Goal: Task Accomplishment & Management: Manage account settings

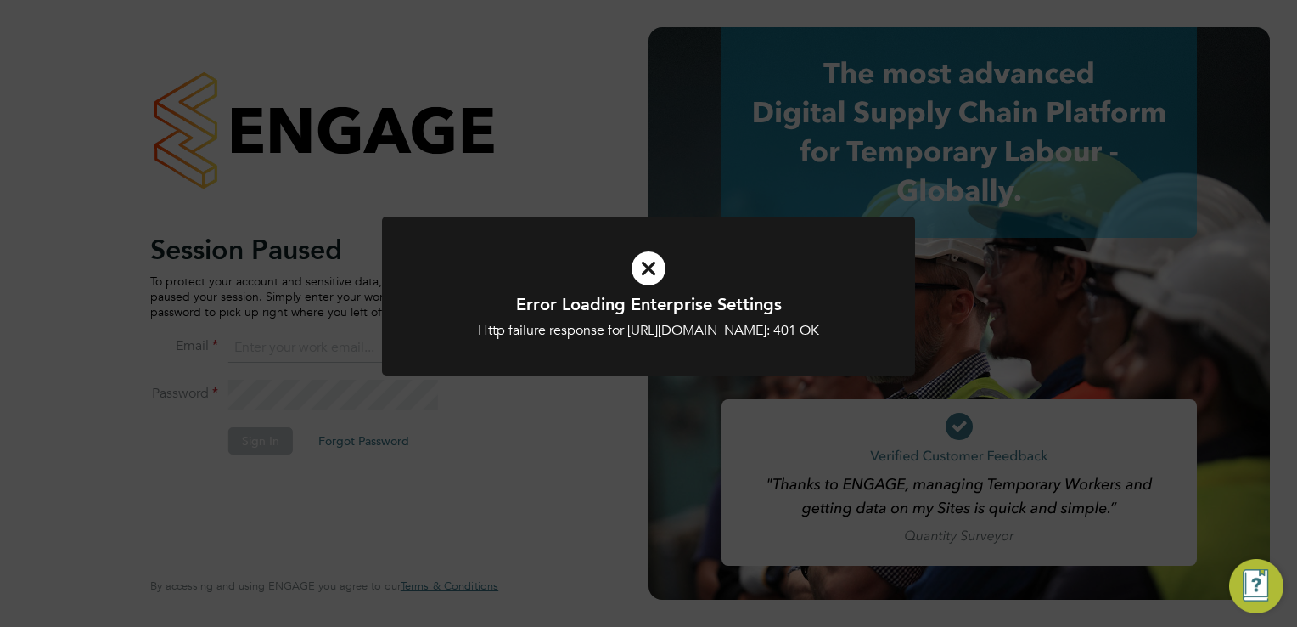
type input "trades@construction-resources.co.uk"
click at [655, 269] on icon at bounding box center [648, 268] width 441 height 66
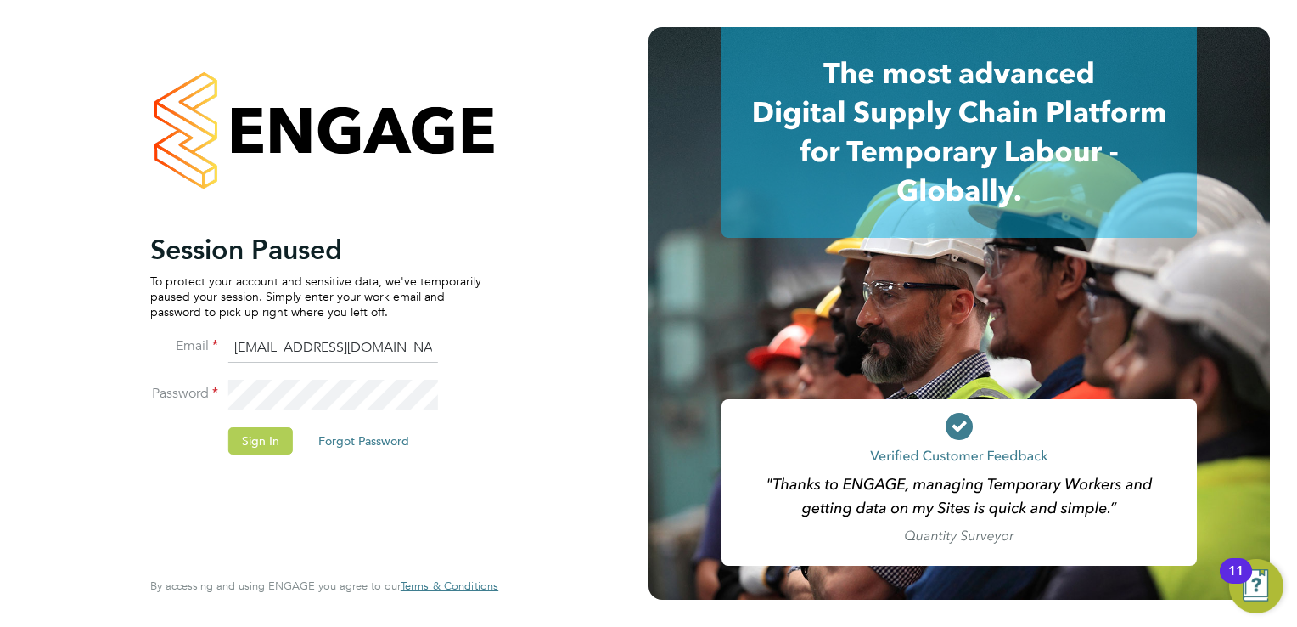
click at [239, 435] on button "Sign In" at bounding box center [260, 440] width 65 height 27
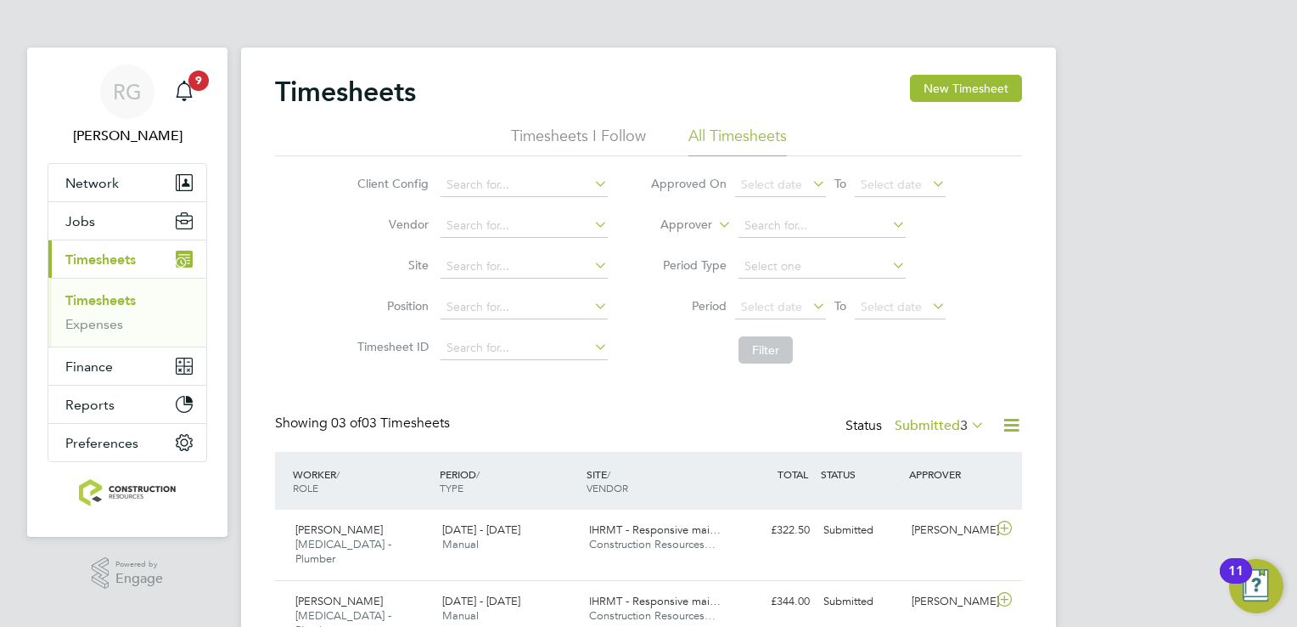
click at [96, 294] on link "Timesheets" at bounding box center [100, 300] width 70 height 16
click at [989, 78] on button "New Timesheet" at bounding box center [966, 88] width 112 height 27
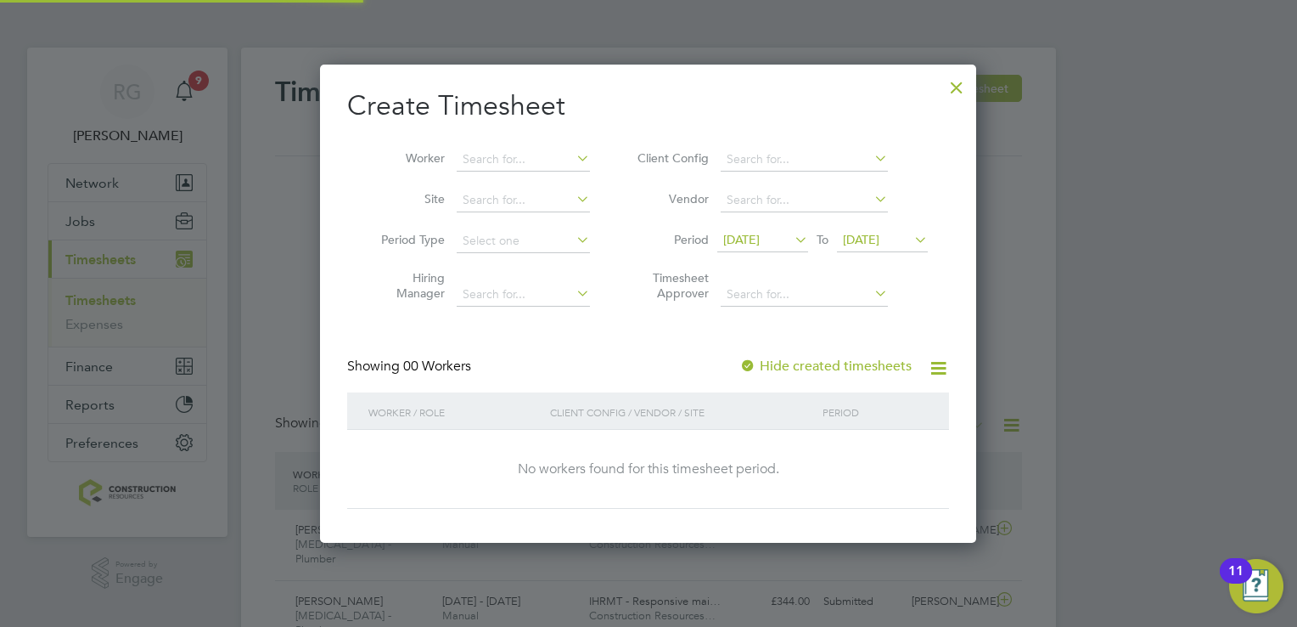
scroll to position [478, 657]
click at [739, 237] on span "17 Sep 2025" at bounding box center [741, 239] width 37 height 15
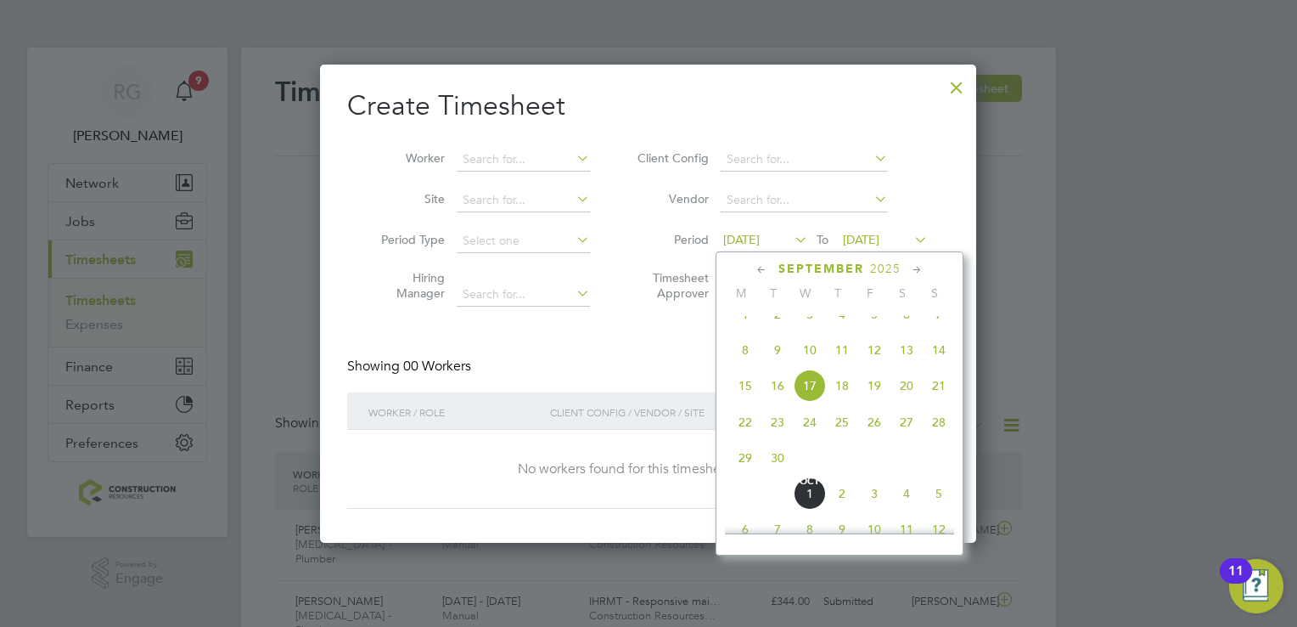
click at [750, 436] on span "22" at bounding box center [745, 422] width 32 height 32
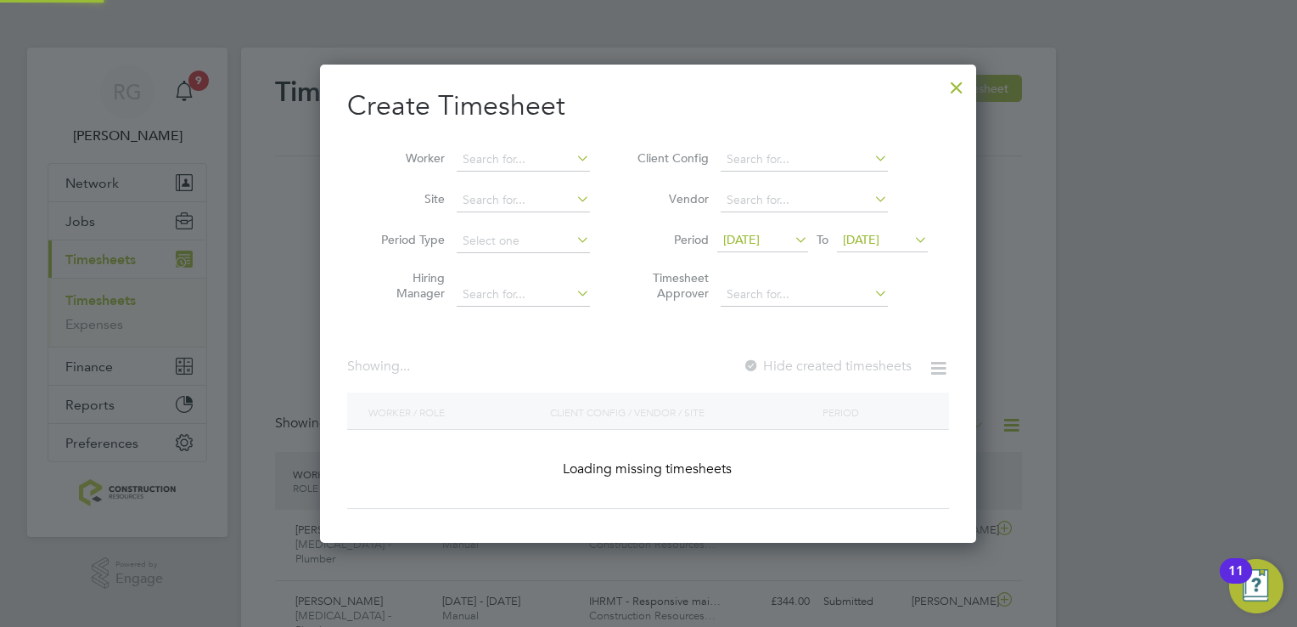
scroll to position [478, 657]
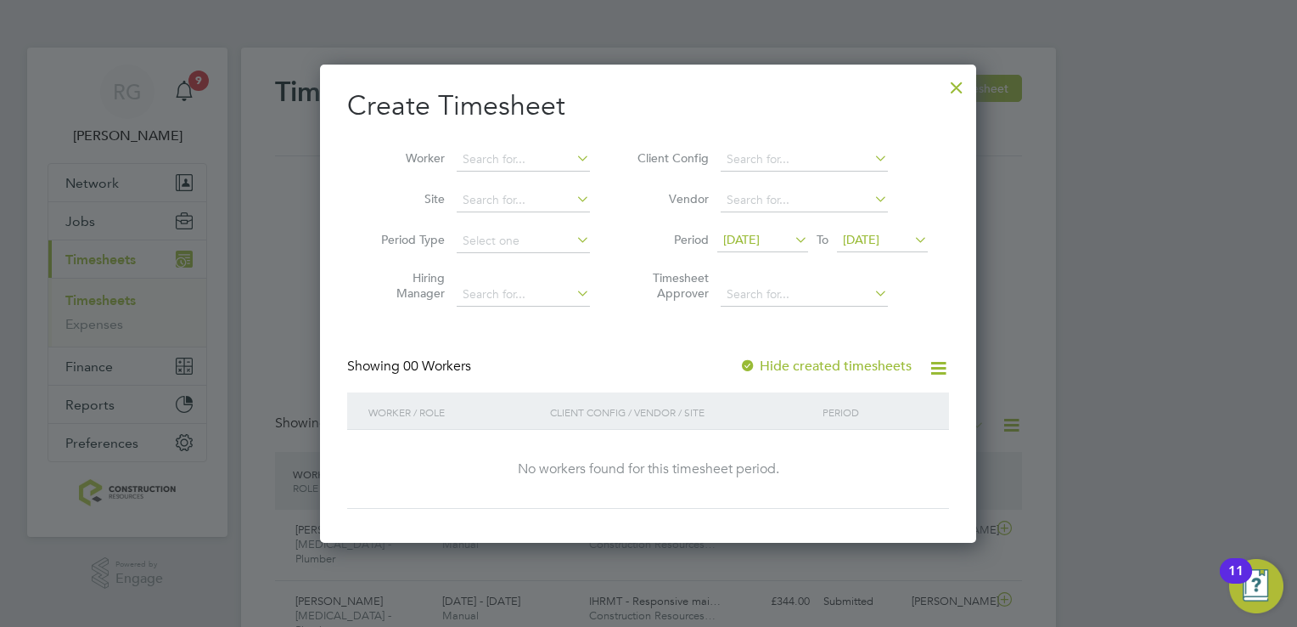
click at [880, 239] on span "24 Sep 2025" at bounding box center [861, 239] width 37 height 15
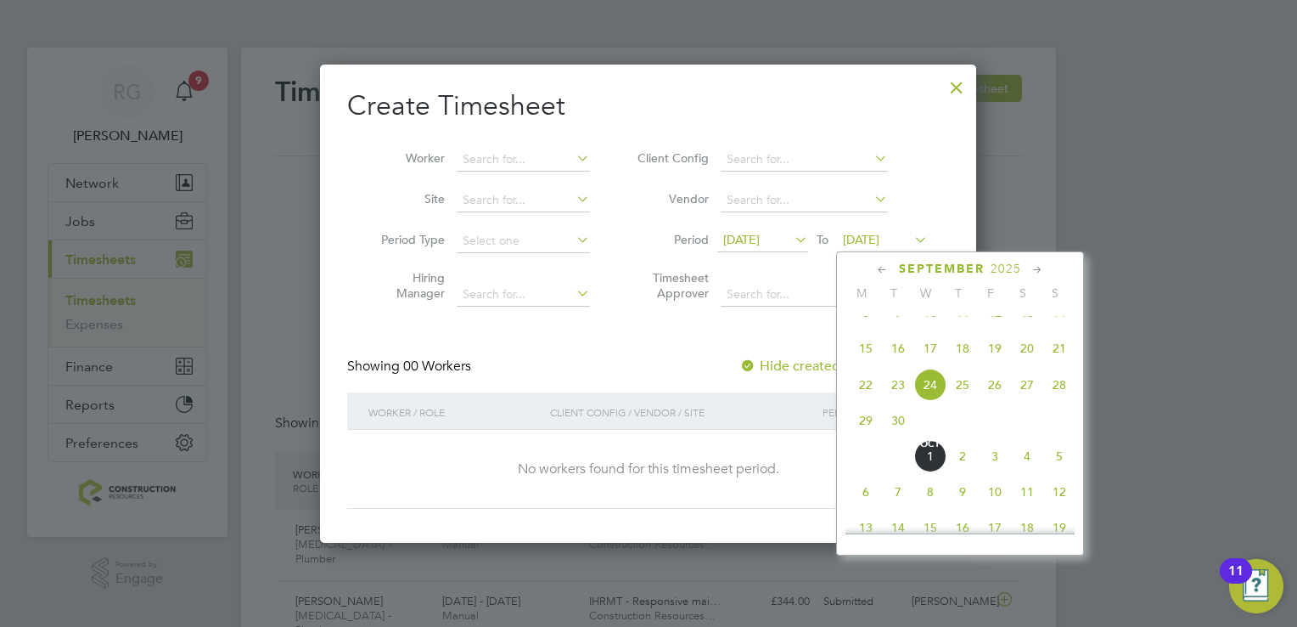
click at [1063, 401] on span "28" at bounding box center [1059, 384] width 32 height 32
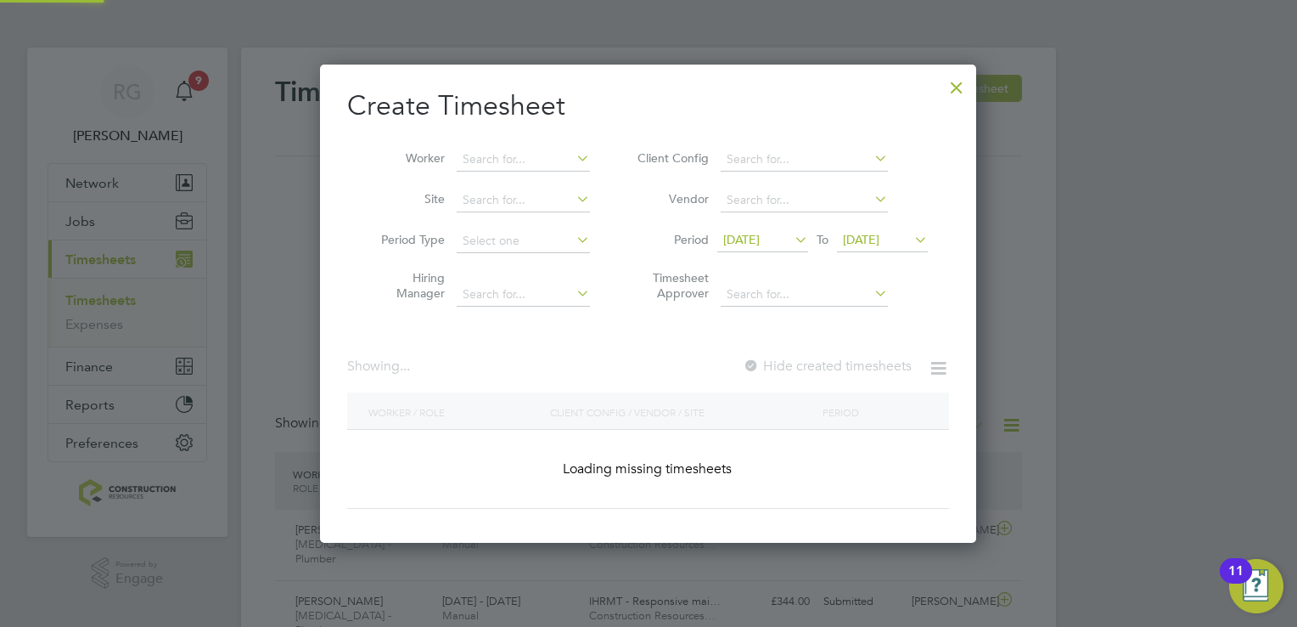
scroll to position [478, 657]
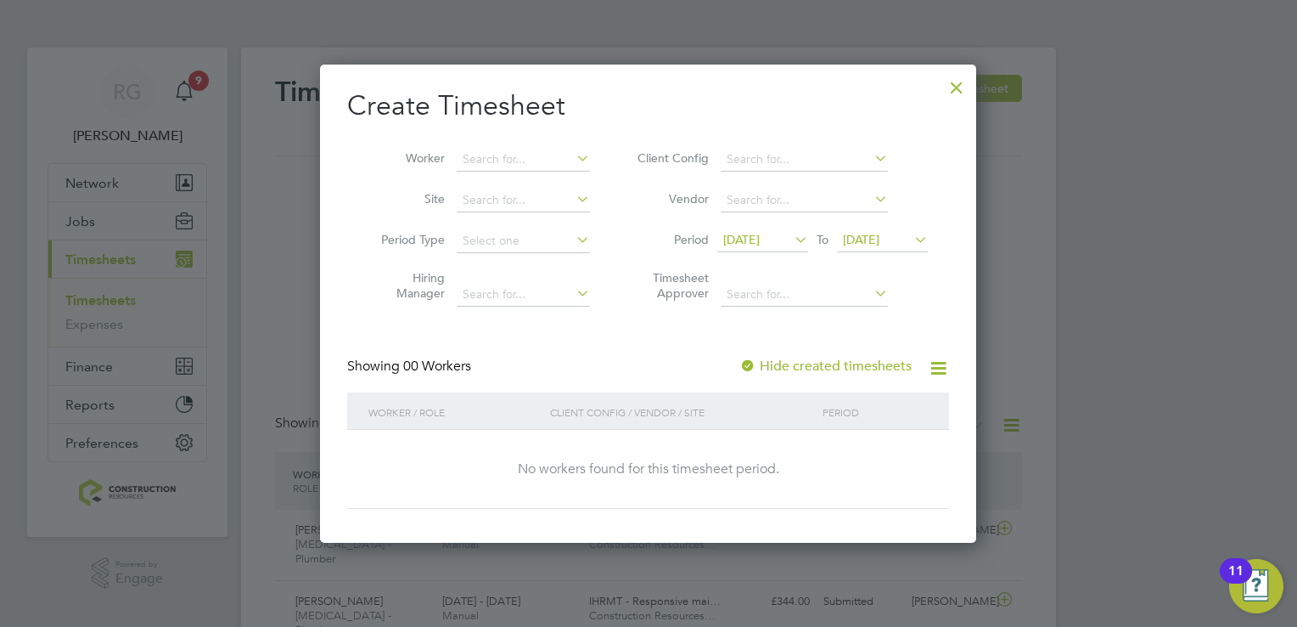
click at [958, 87] on div at bounding box center [957, 83] width 31 height 31
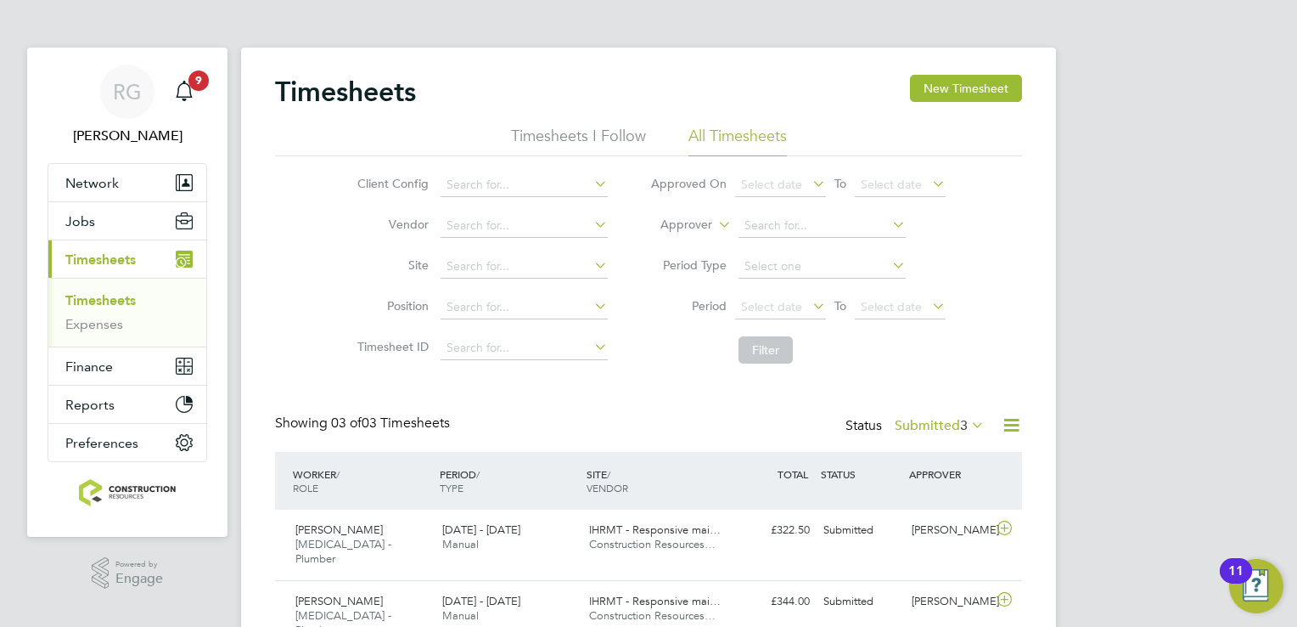
scroll to position [8, 8]
click at [105, 188] on span "Network" at bounding box center [91, 183] width 53 height 16
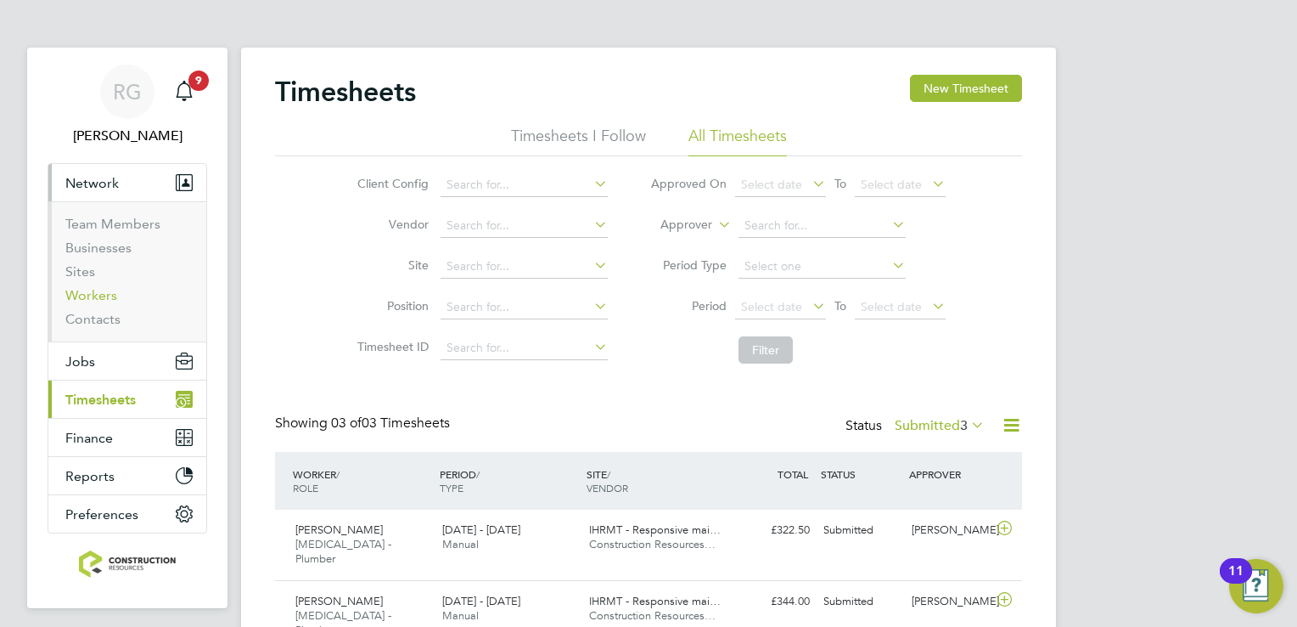
click at [96, 290] on link "Workers" at bounding box center [91, 295] width 52 height 16
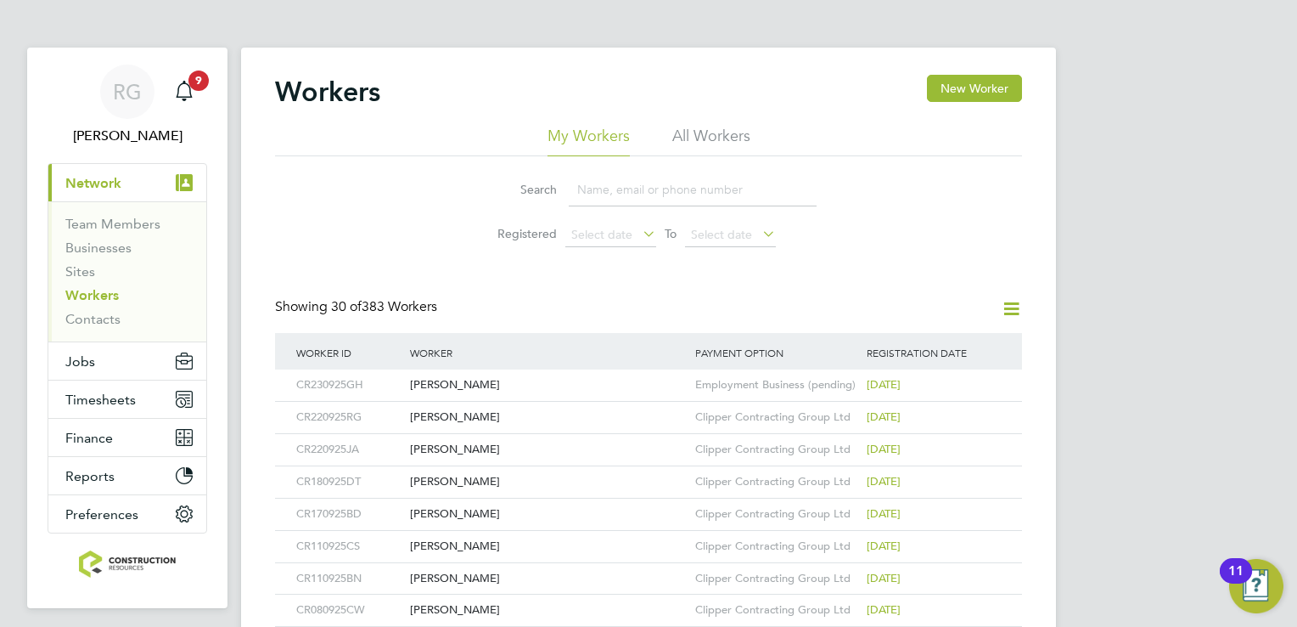
click at [612, 185] on input at bounding box center [693, 189] width 248 height 33
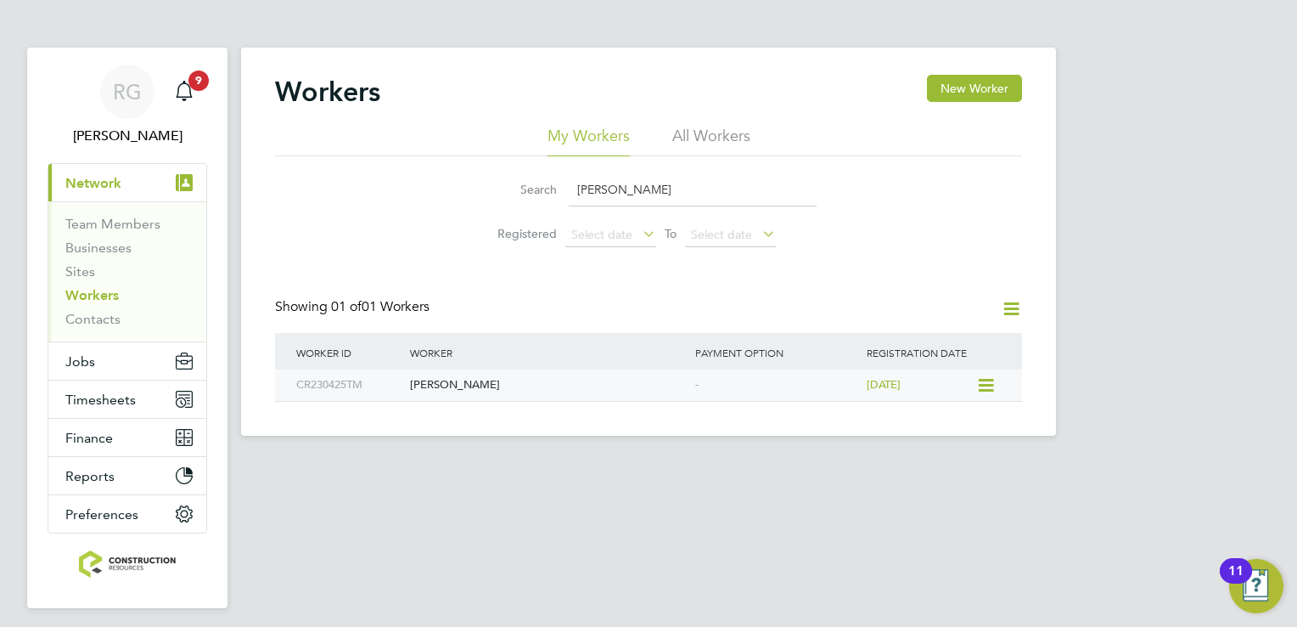
click at [767, 400] on div "-" at bounding box center [776, 384] width 171 height 31
click at [710, 200] on input "thomas murphy" at bounding box center [693, 189] width 248 height 33
type input "t"
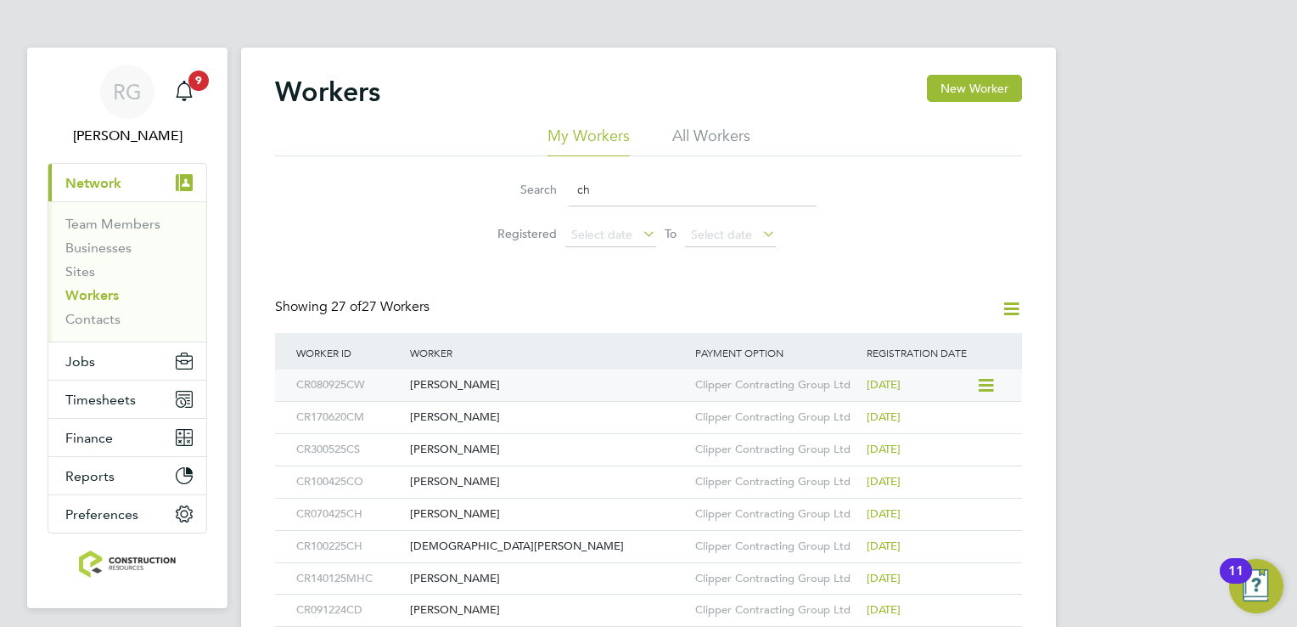
type input "ch"
click at [714, 389] on div "Clipper Contracting Group Ltd" at bounding box center [776, 384] width 171 height 31
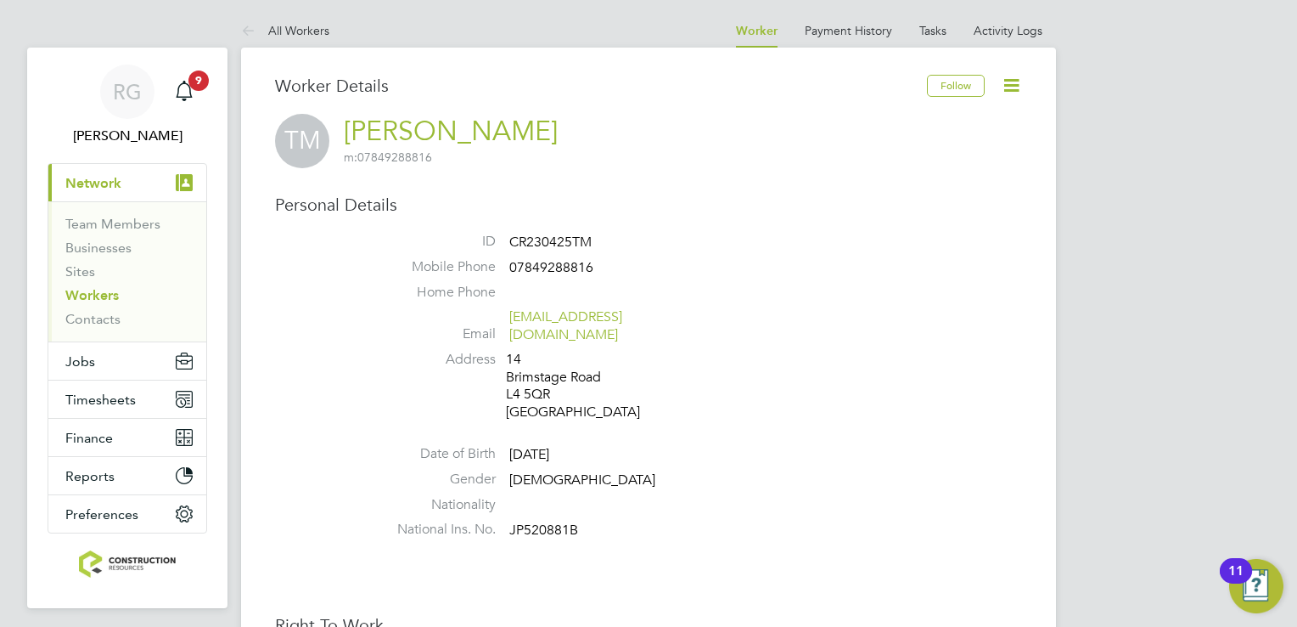
drag, startPoint x: 82, startPoint y: 290, endPoint x: 222, endPoint y: 226, distance: 155.0
click at [82, 290] on link "Workers" at bounding box center [91, 295] width 53 height 16
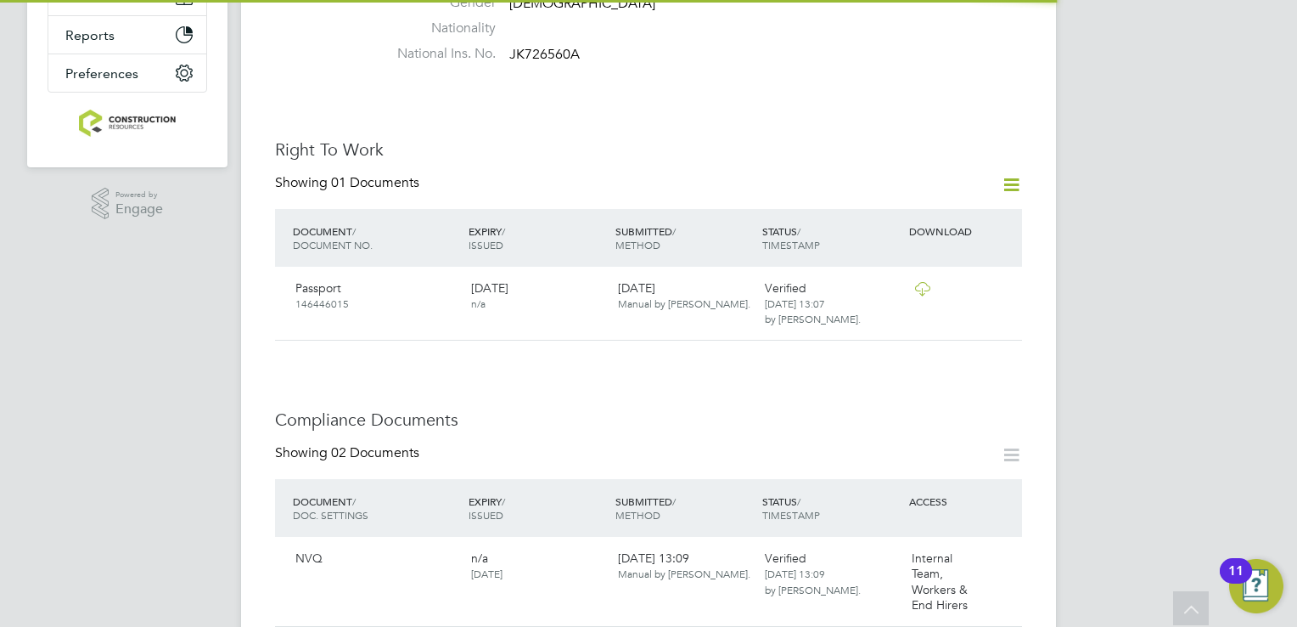
scroll to position [679, 0]
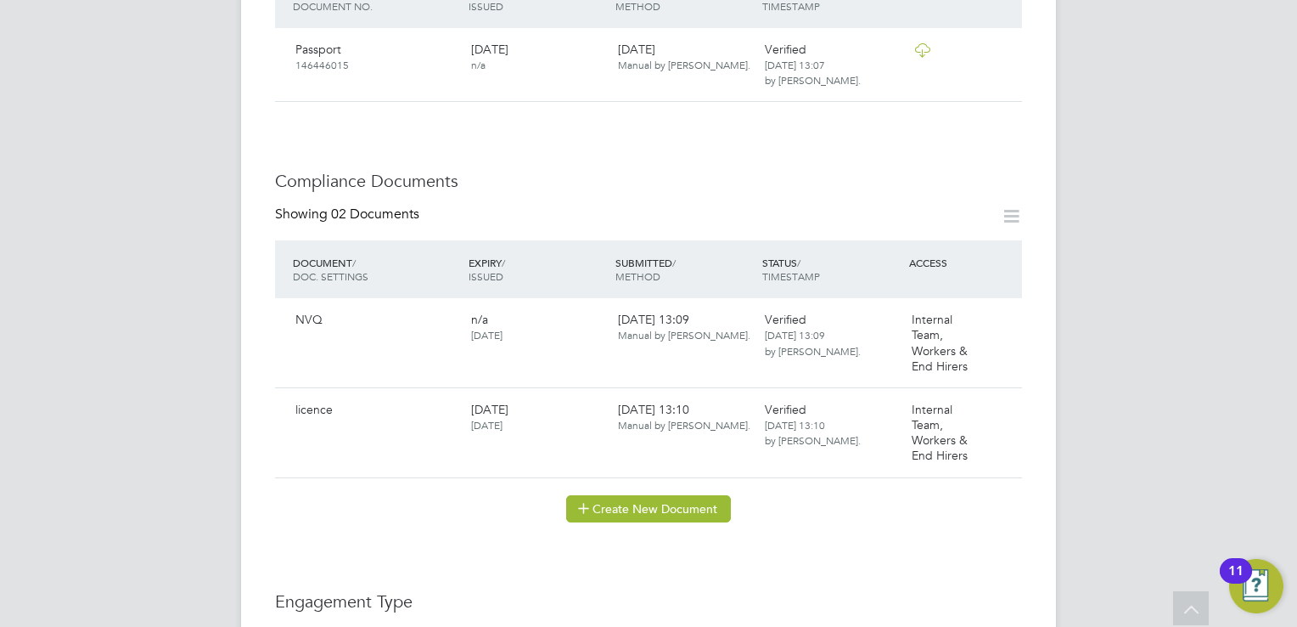
click at [698, 495] on button "Create New Document" at bounding box center [648, 508] width 165 height 27
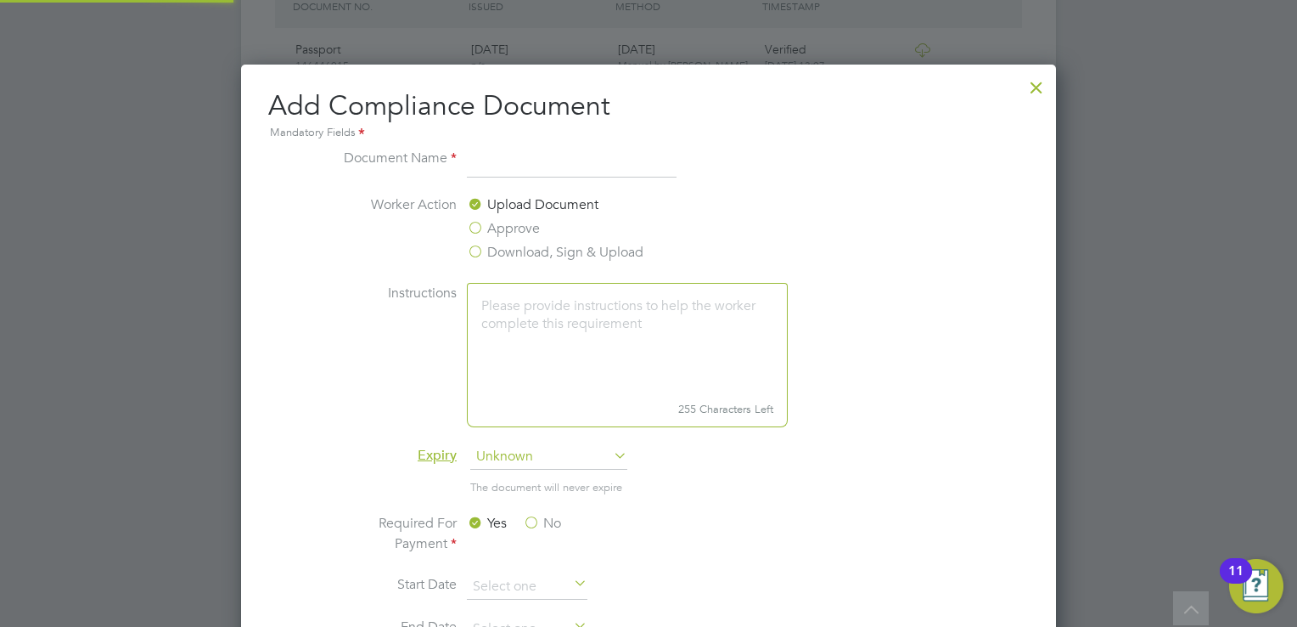
scroll to position [888, 816]
type input "REF"
click at [498, 451] on span "Unknown" at bounding box center [548, 456] width 157 height 25
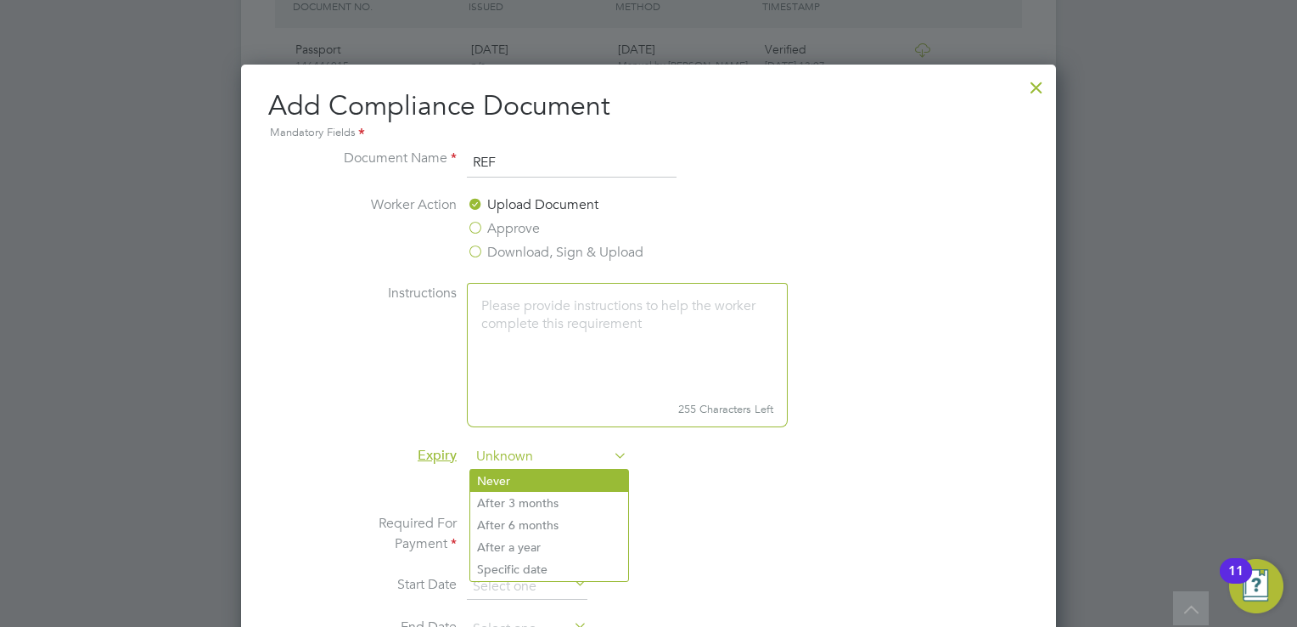
click at [513, 479] on li "Never" at bounding box center [549, 480] width 158 height 22
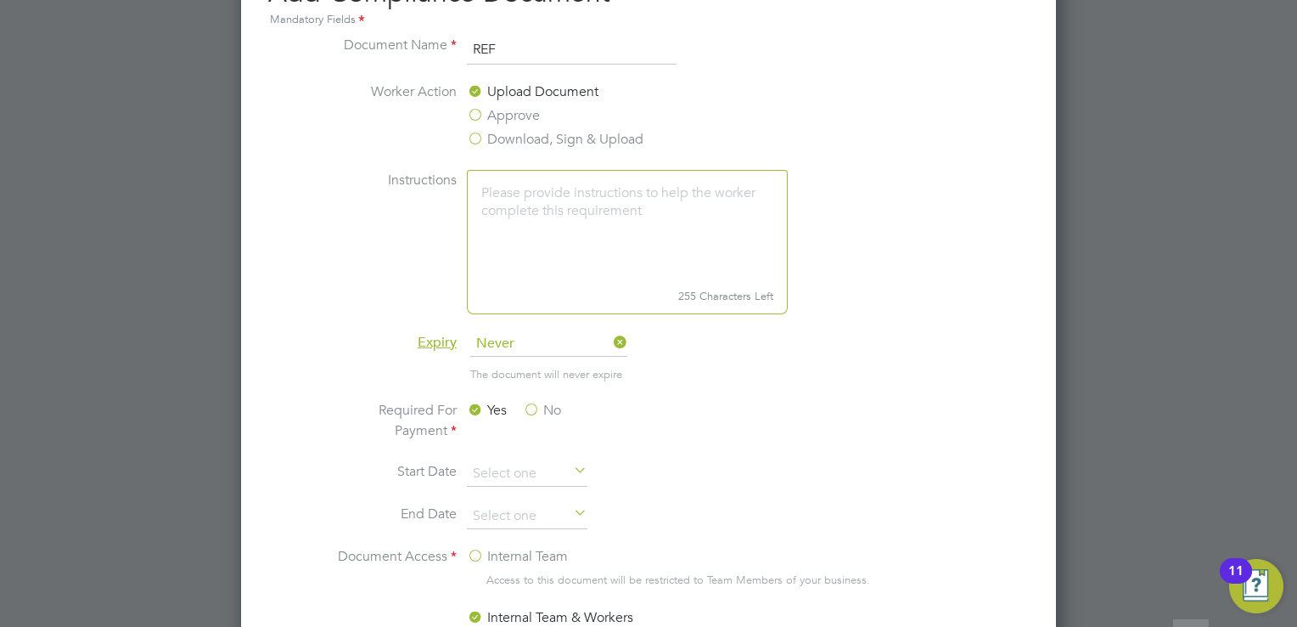
scroll to position [934, 0]
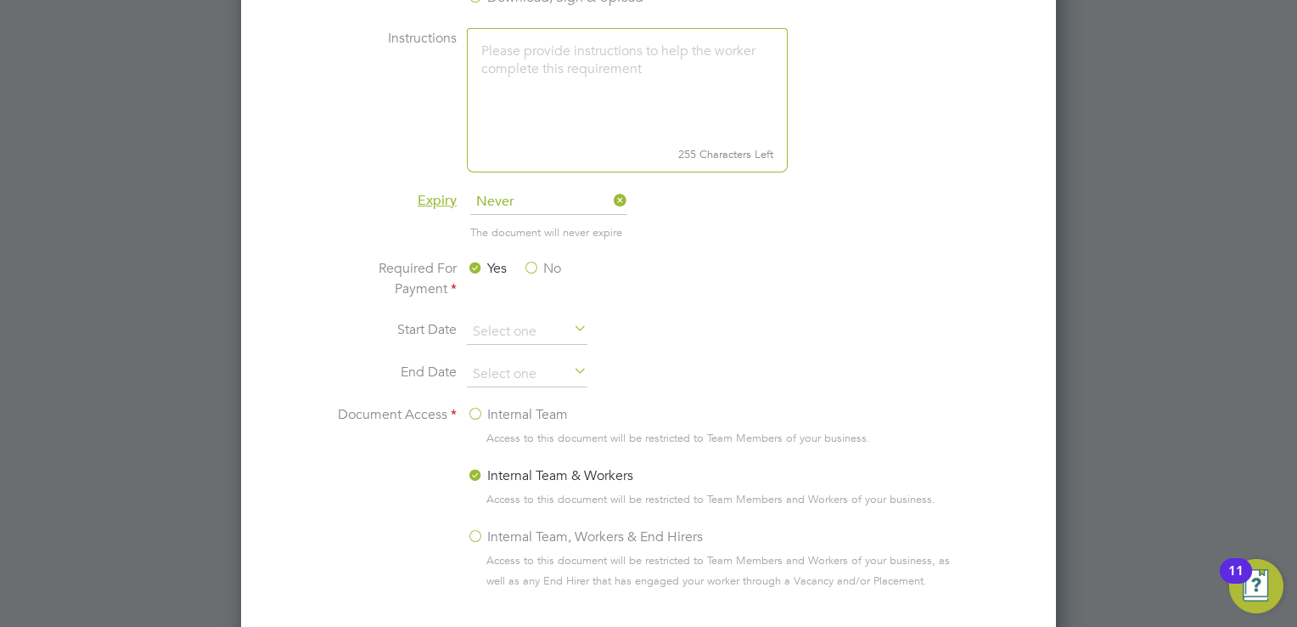
click at [530, 269] on label "No" at bounding box center [542, 268] width 38 height 20
click at [0, 0] on input "No" at bounding box center [0, 0] width 0 height 0
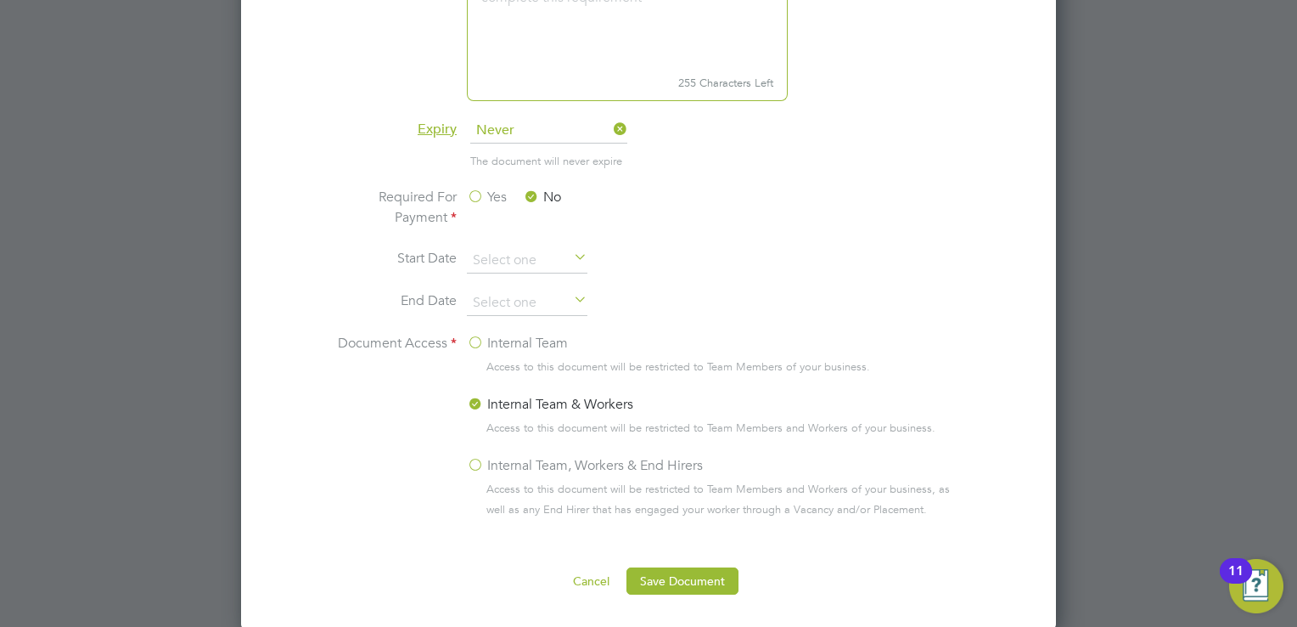
scroll to position [1104, 0]
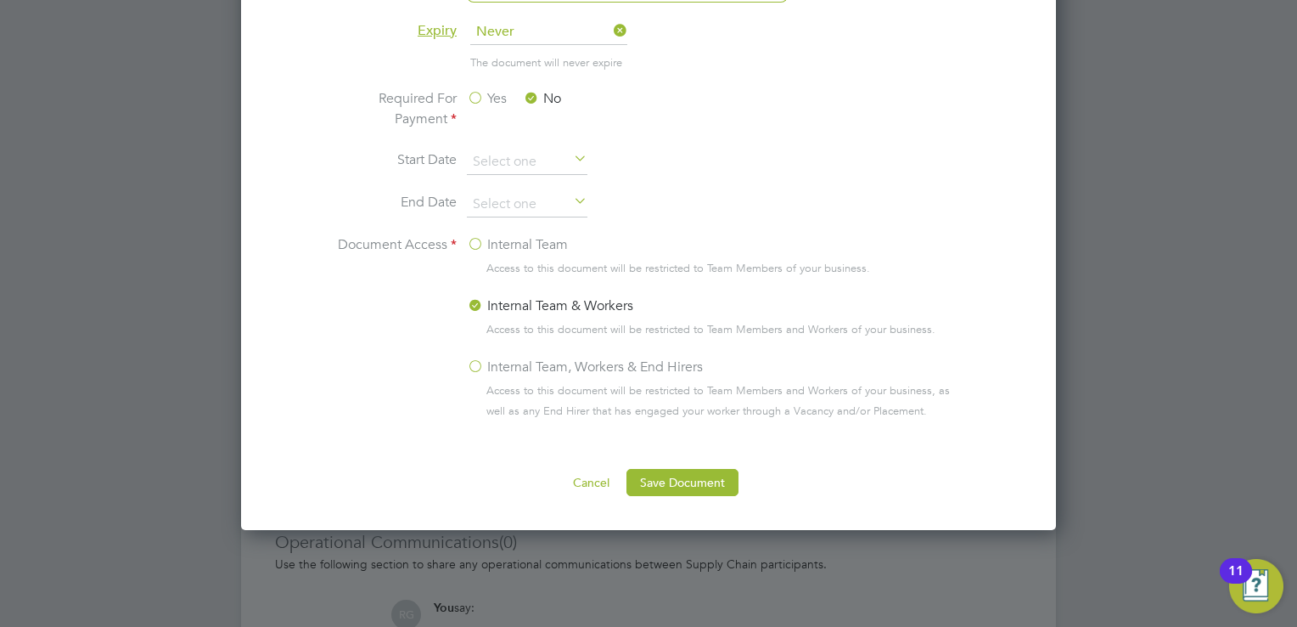
click at [474, 365] on label "Internal Team, Workers & End Hirers" at bounding box center [585, 367] width 236 height 20
click at [0, 0] on input "Internal Team, Workers & End Hirers" at bounding box center [0, 0] width 0 height 0
click at [683, 478] on button "Save Document" at bounding box center [683, 482] width 112 height 27
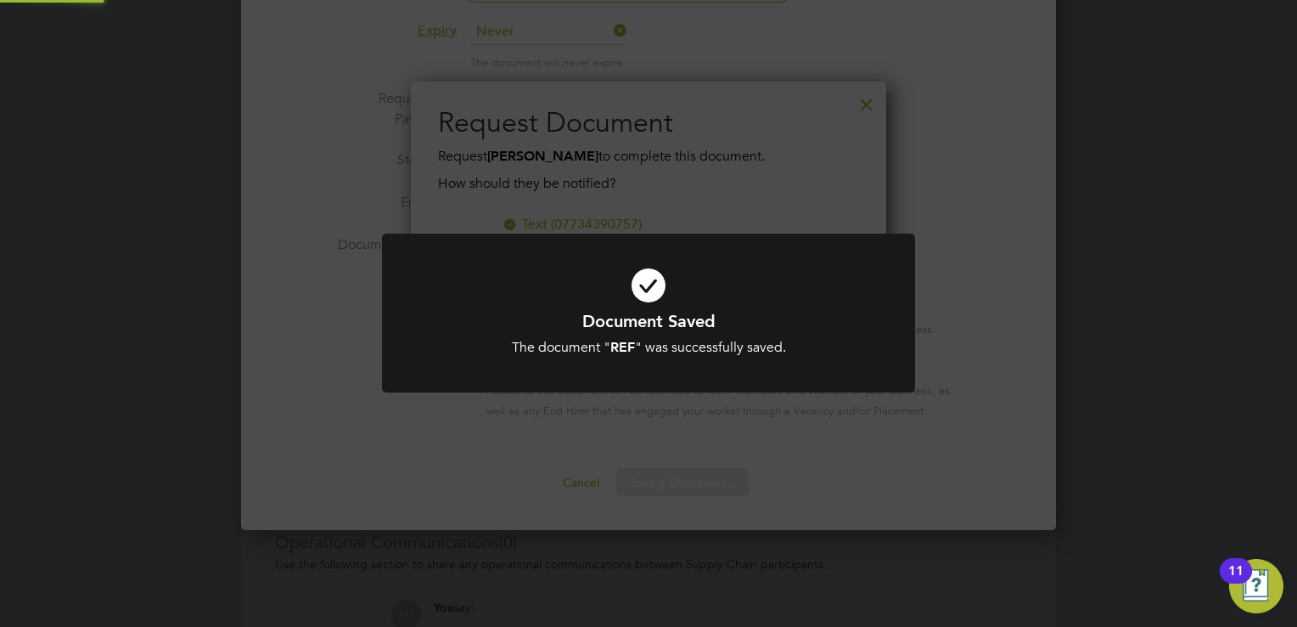
scroll to position [272, 476]
click at [642, 298] on icon at bounding box center [648, 285] width 441 height 66
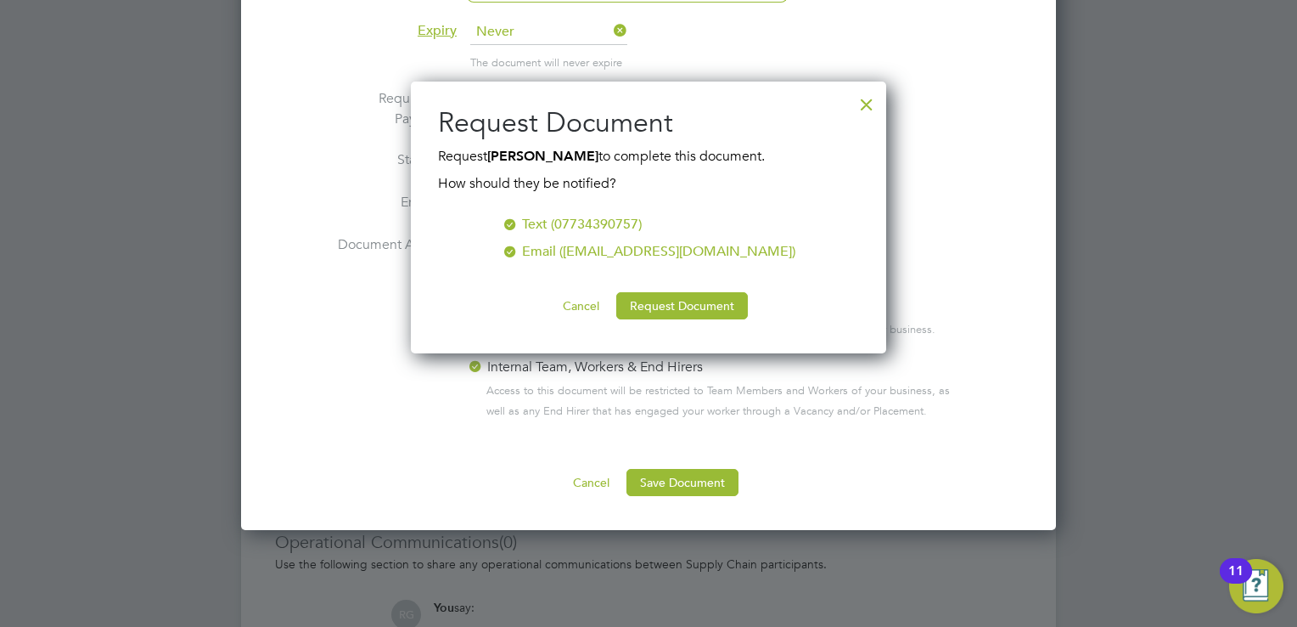
click at [675, 290] on ng-form "Text (07734390757) Email ([EMAIL_ADDRESS][DOMAIN_NAME]) Cancel Request Document" at bounding box center [648, 266] width 421 height 105
click at [687, 313] on button "Request Document" at bounding box center [682, 305] width 132 height 27
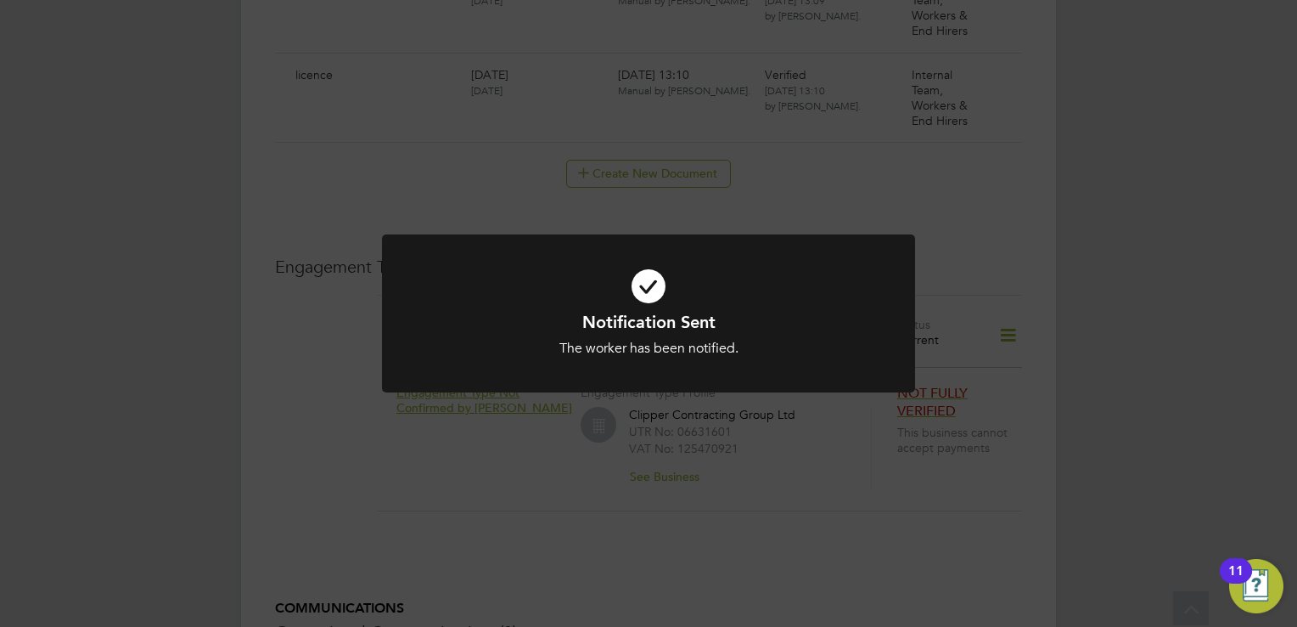
click at [649, 290] on icon at bounding box center [648, 286] width 441 height 66
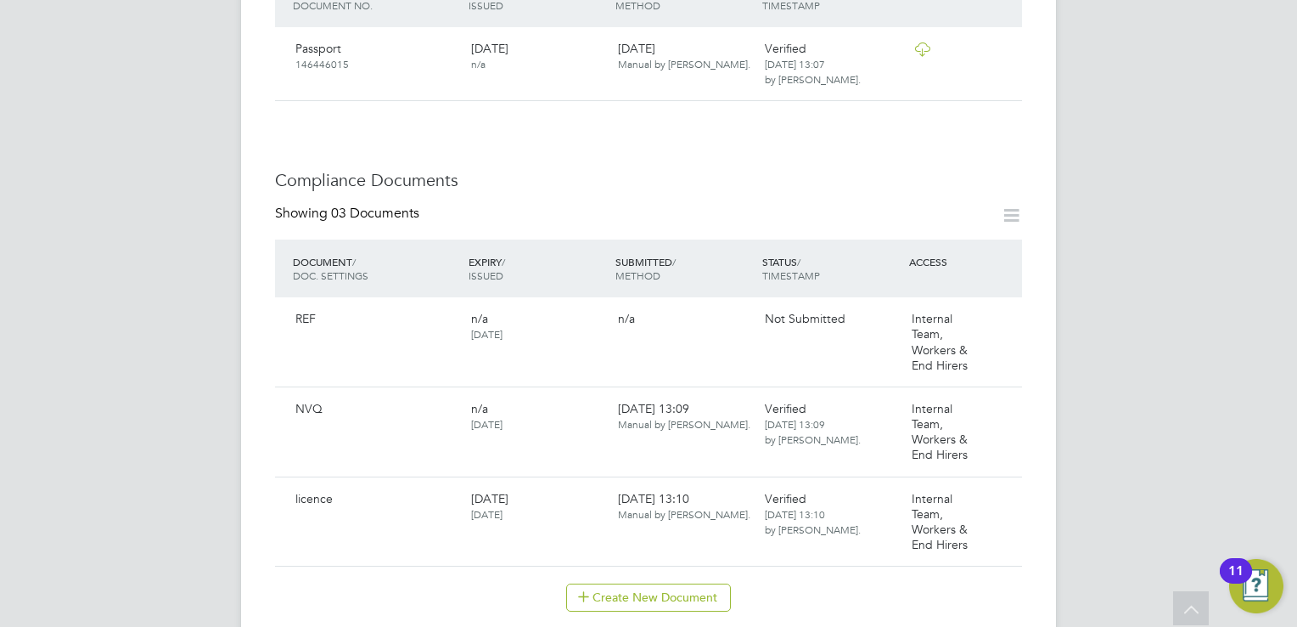
scroll to position [679, 0]
click at [1004, 311] on icon at bounding box center [1000, 321] width 17 height 20
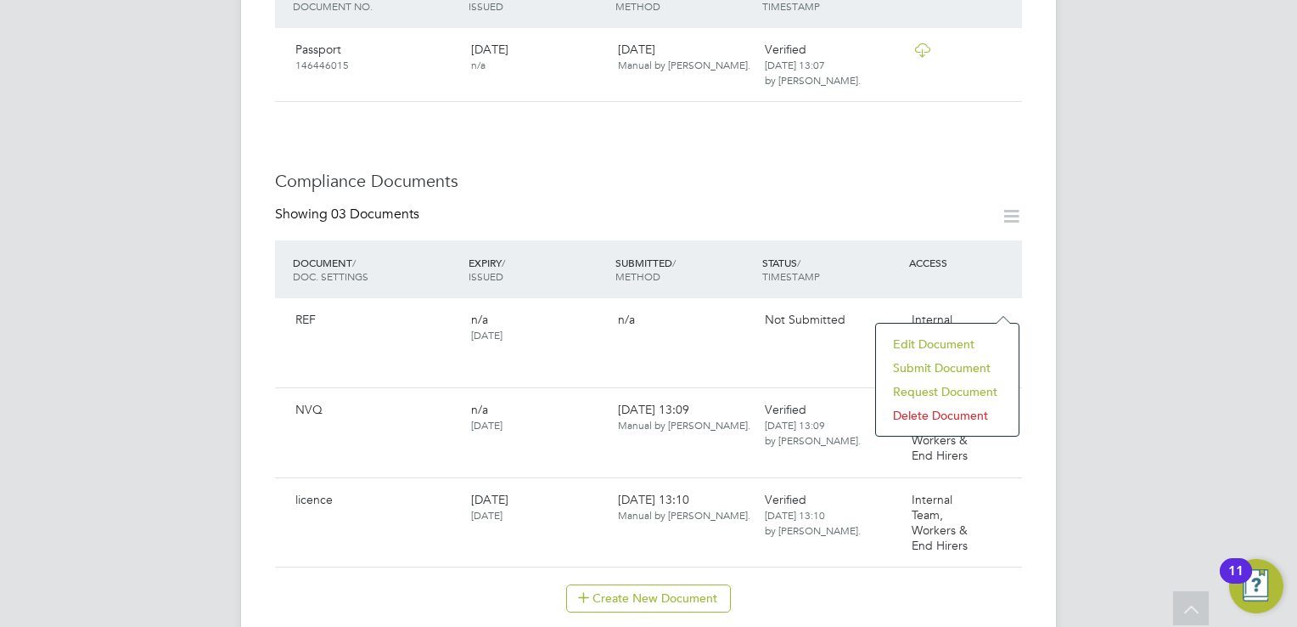
click at [954, 341] on li "Edit Document" at bounding box center [948, 344] width 126 height 24
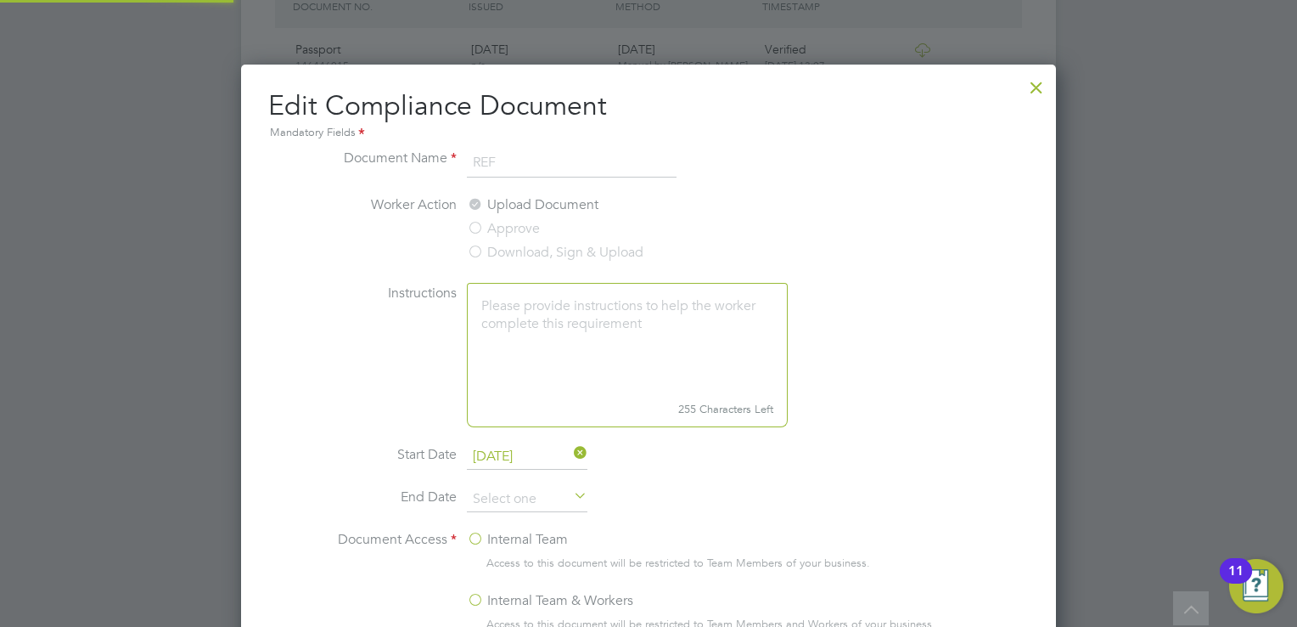
scroll to position [758, 816]
click at [1035, 89] on div at bounding box center [1036, 83] width 31 height 31
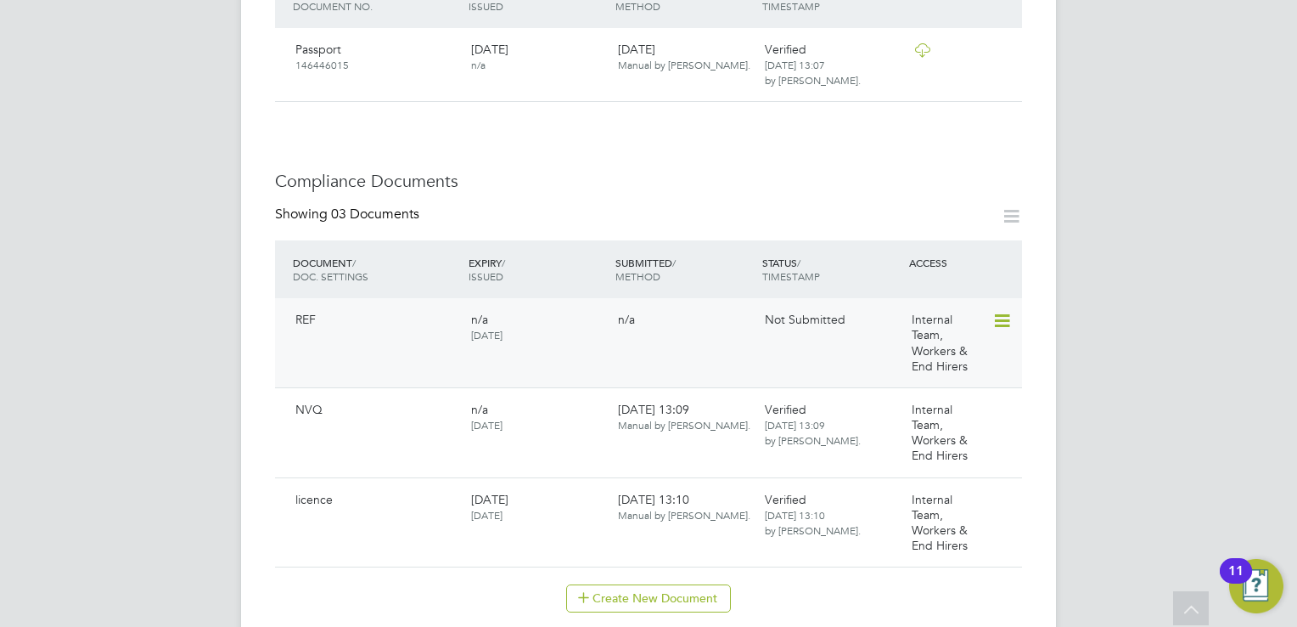
click at [1002, 312] on icon at bounding box center [1000, 321] width 17 height 20
click at [987, 361] on li "Submit Document" at bounding box center [948, 368] width 126 height 24
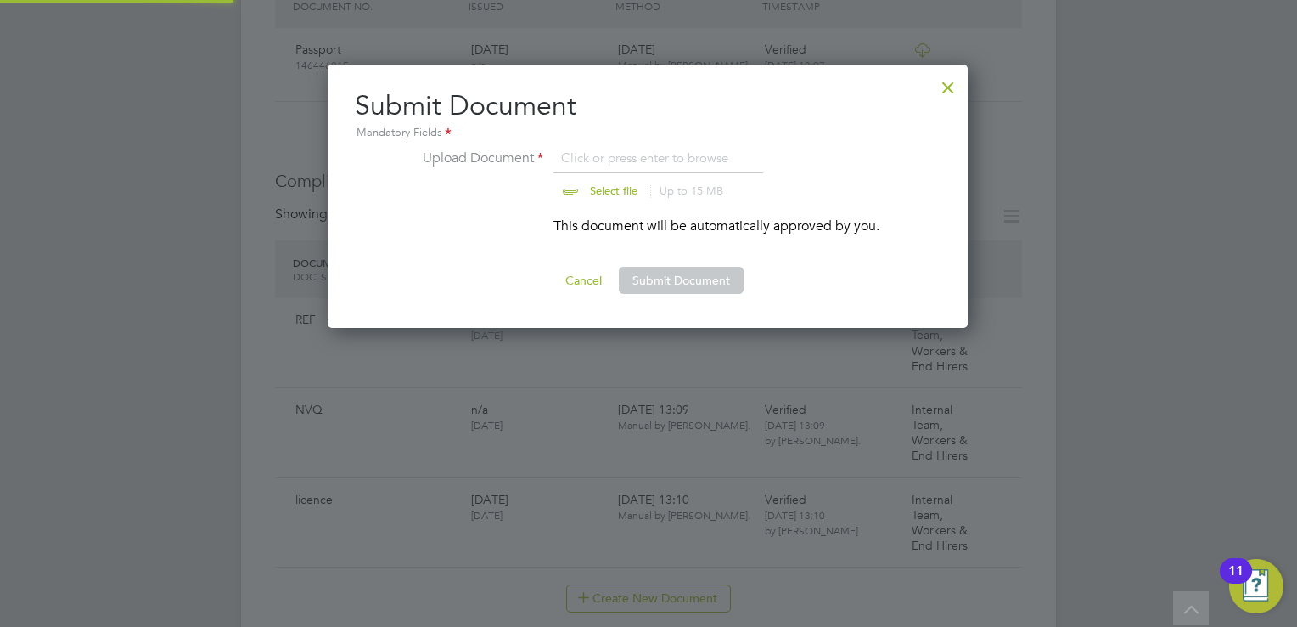
scroll to position [263, 642]
click at [595, 191] on input "file" at bounding box center [630, 173] width 267 height 51
type input "C:\fakepath\[PERSON_NAME].[PERSON_NAME] Reference Form.docx"
click at [674, 284] on button "Submit Document" at bounding box center [681, 280] width 125 height 27
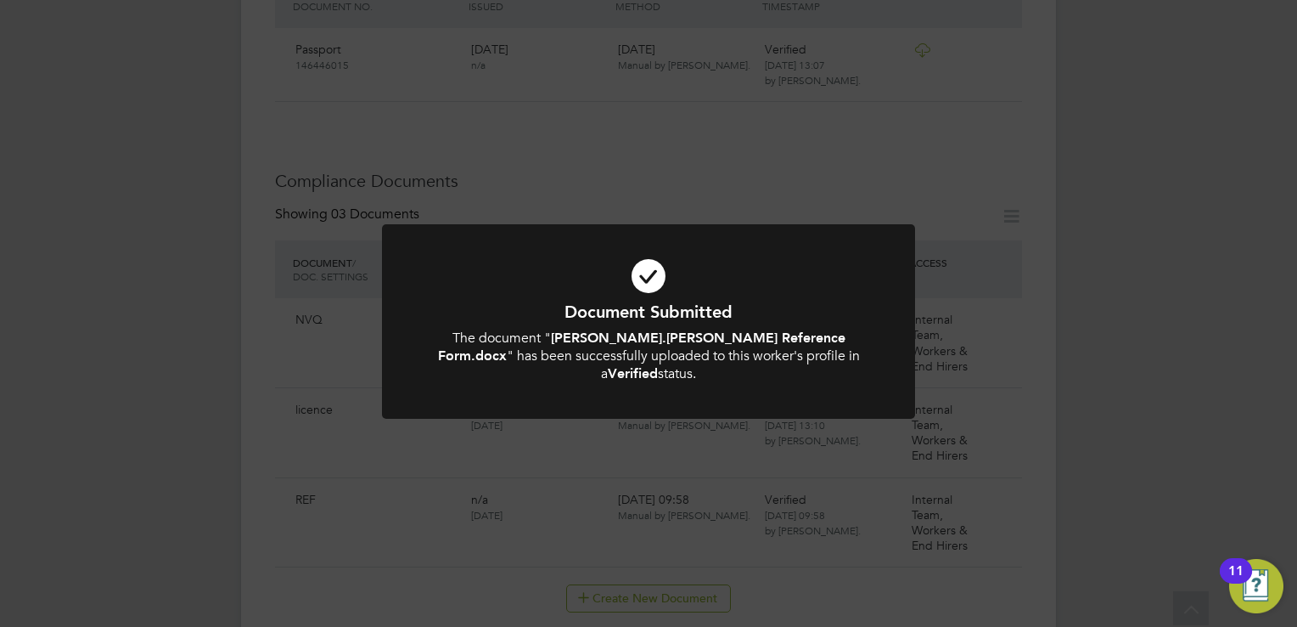
click at [638, 275] on icon at bounding box center [648, 276] width 441 height 66
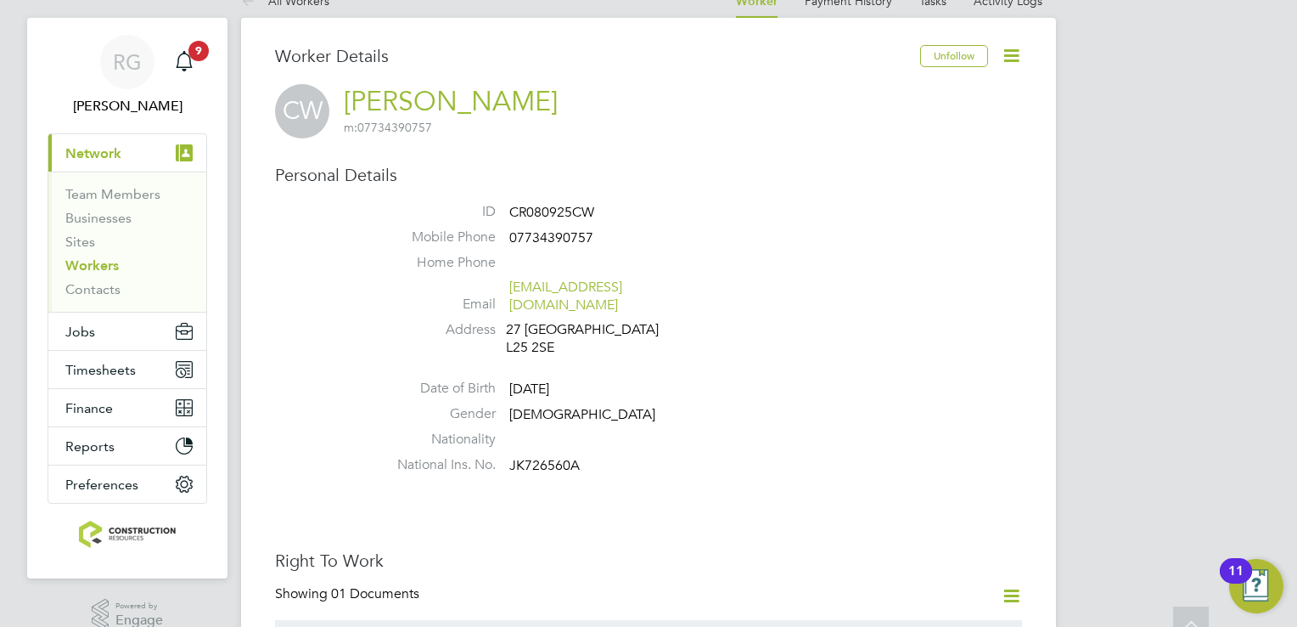
scroll to position [0, 0]
